Goal: Entertainment & Leisure: Consume media (video, audio)

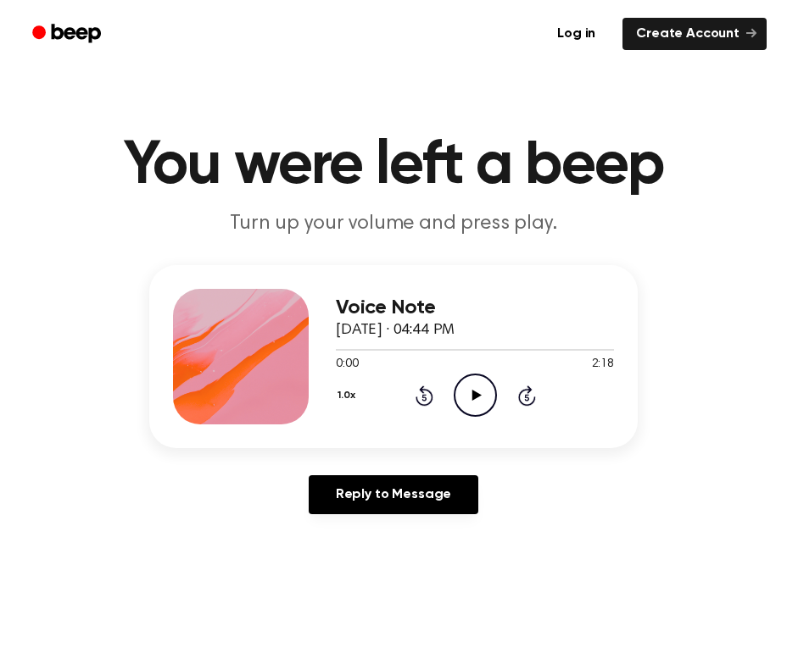
click at [470, 389] on icon "Play Audio" at bounding box center [474, 395] width 43 height 43
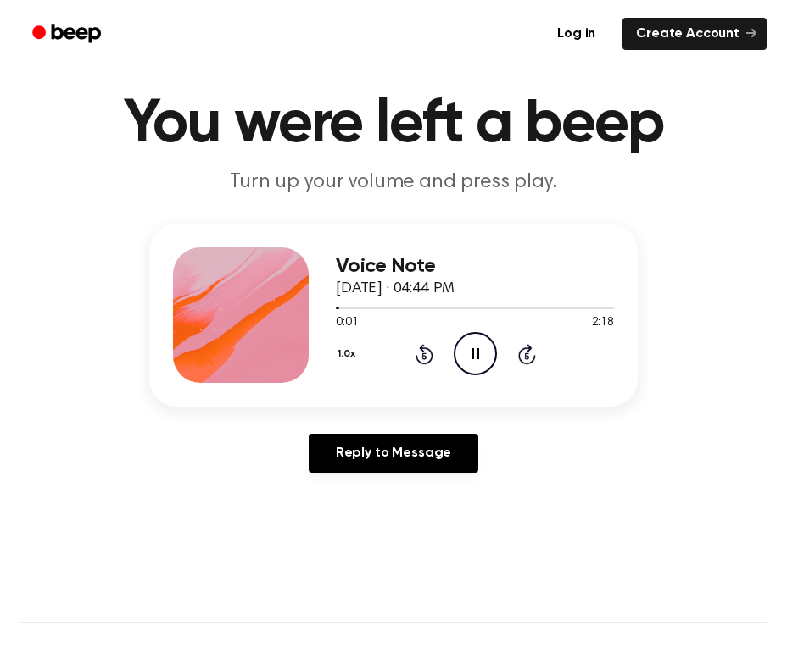
scroll to position [46, 0]
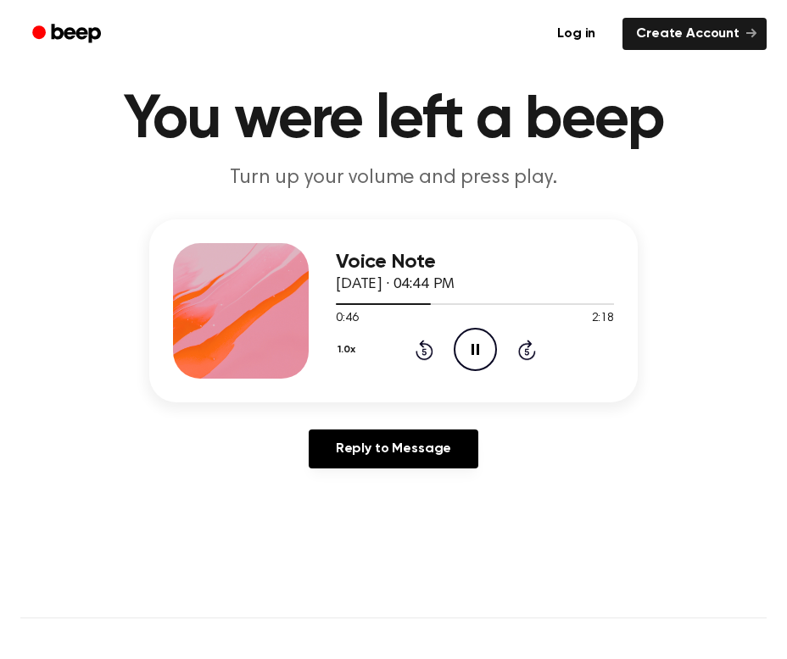
click at [479, 348] on icon "Pause Audio" at bounding box center [474, 349] width 43 height 43
click at [424, 348] on icon "Rewind 5 seconds" at bounding box center [423, 350] width 19 height 22
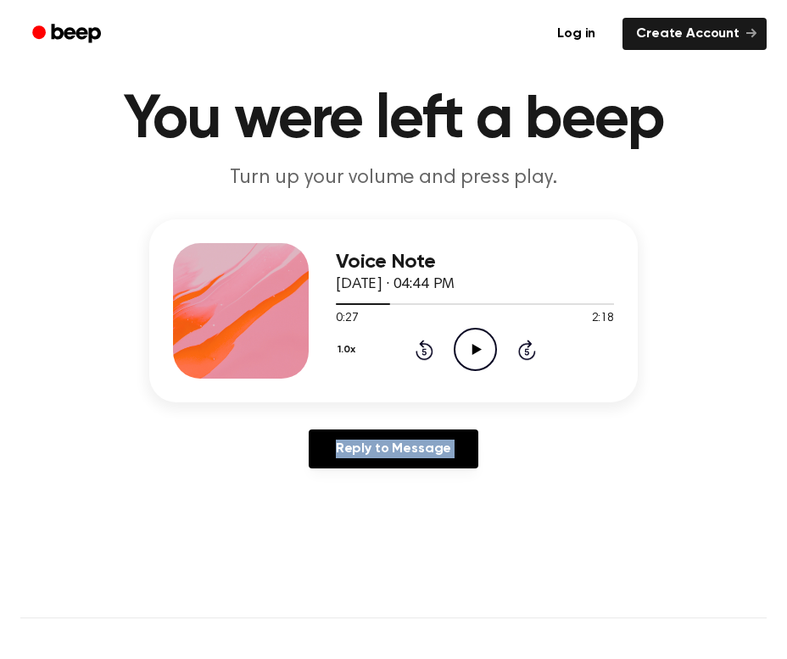
click at [424, 348] on icon "Rewind 5 seconds" at bounding box center [423, 350] width 19 height 22
click at [492, 344] on icon "Play Audio" at bounding box center [474, 349] width 43 height 43
click at [422, 345] on icon at bounding box center [424, 350] width 18 height 20
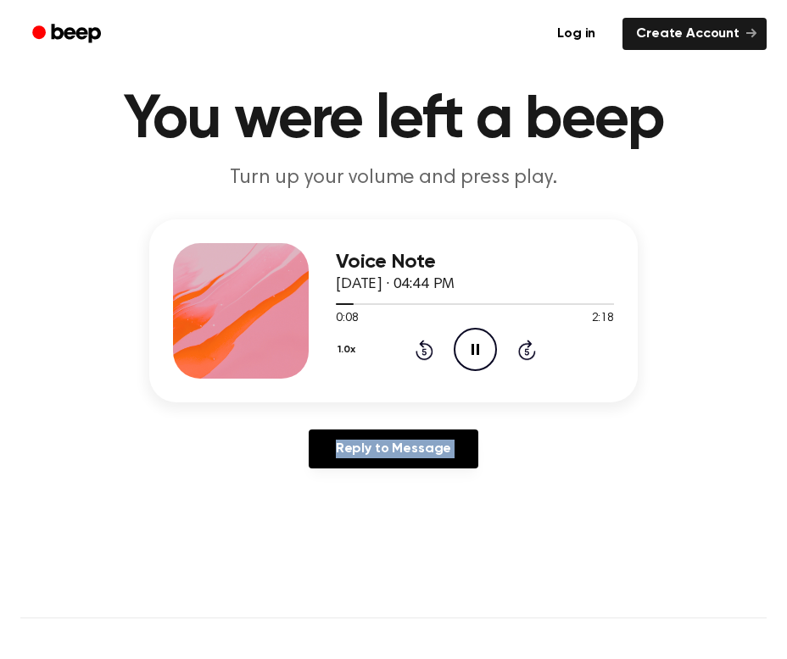
click at [422, 345] on icon at bounding box center [424, 350] width 18 height 20
click at [524, 356] on icon "Skip 5 seconds" at bounding box center [526, 350] width 19 height 22
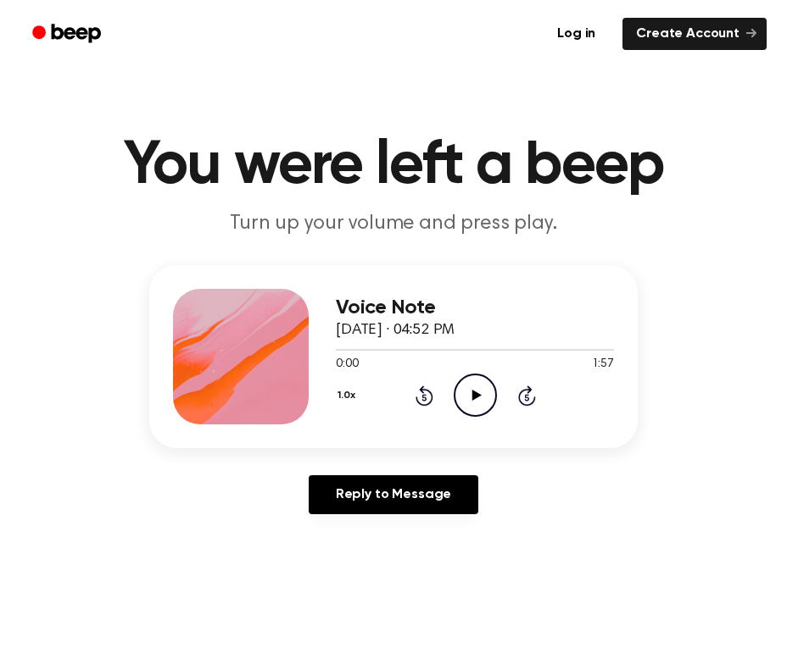
click at [476, 385] on icon "Play Audio" at bounding box center [474, 395] width 43 height 43
click at [467, 396] on icon "Play Audio" at bounding box center [474, 395] width 43 height 43
click at [471, 403] on icon "Play Audio" at bounding box center [474, 395] width 43 height 43
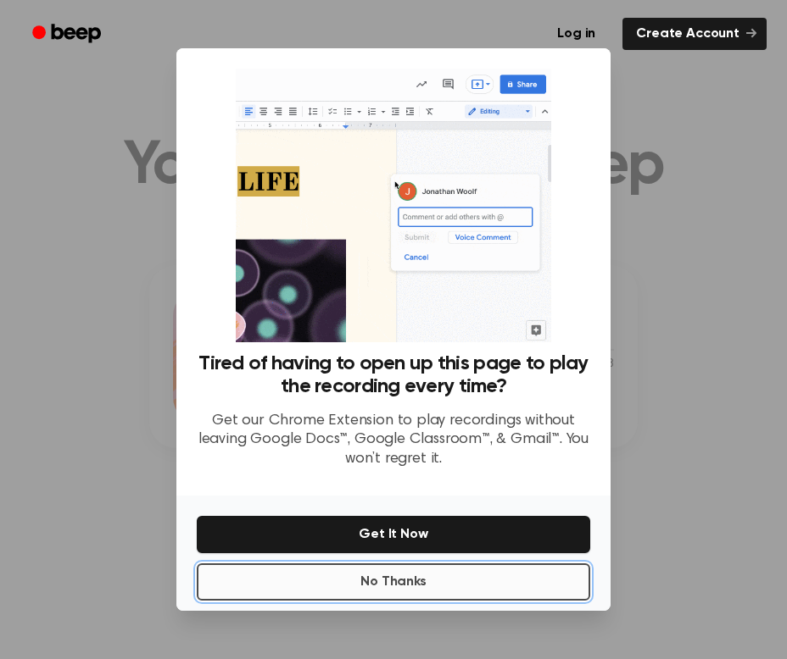
click at [470, 580] on button "No Thanks" at bounding box center [393, 582] width 393 height 37
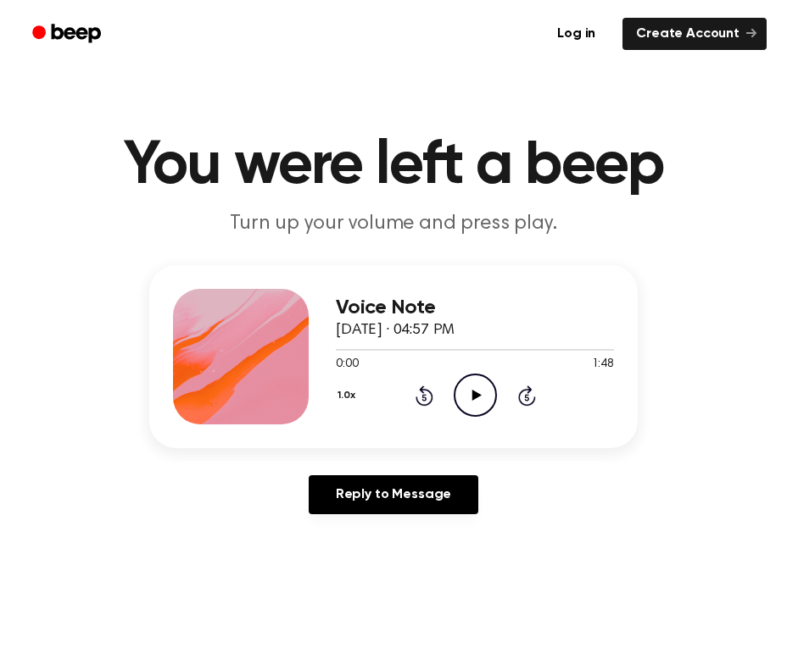
click at [482, 403] on icon "Play Audio" at bounding box center [474, 395] width 43 height 43
click at [464, 392] on icon "Play Audio" at bounding box center [474, 395] width 43 height 43
